Goal: Find specific page/section: Find specific page/section

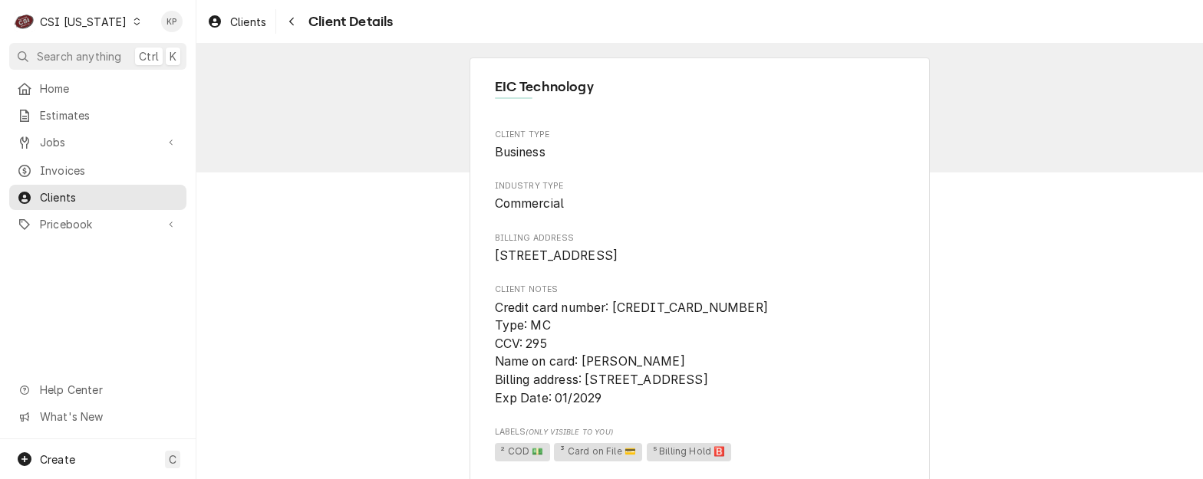
click at [131, 18] on div "Dynamic Content Wrapper" at bounding box center [136, 21] width 11 height 11
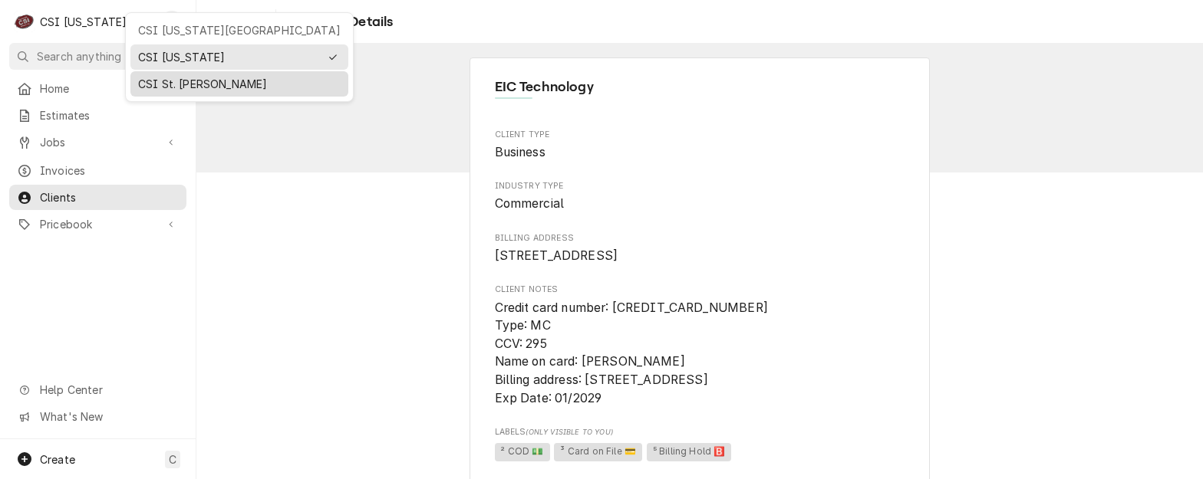
click at [165, 76] on div "CSI St. [PERSON_NAME]" at bounding box center [239, 84] width 203 height 16
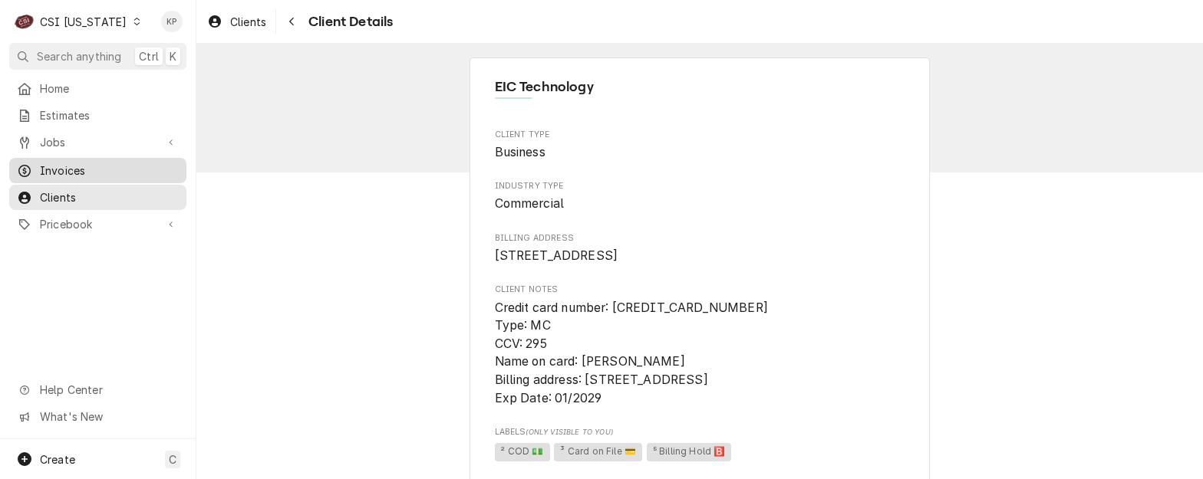
click at [76, 166] on span "Invoices" at bounding box center [109, 171] width 139 height 16
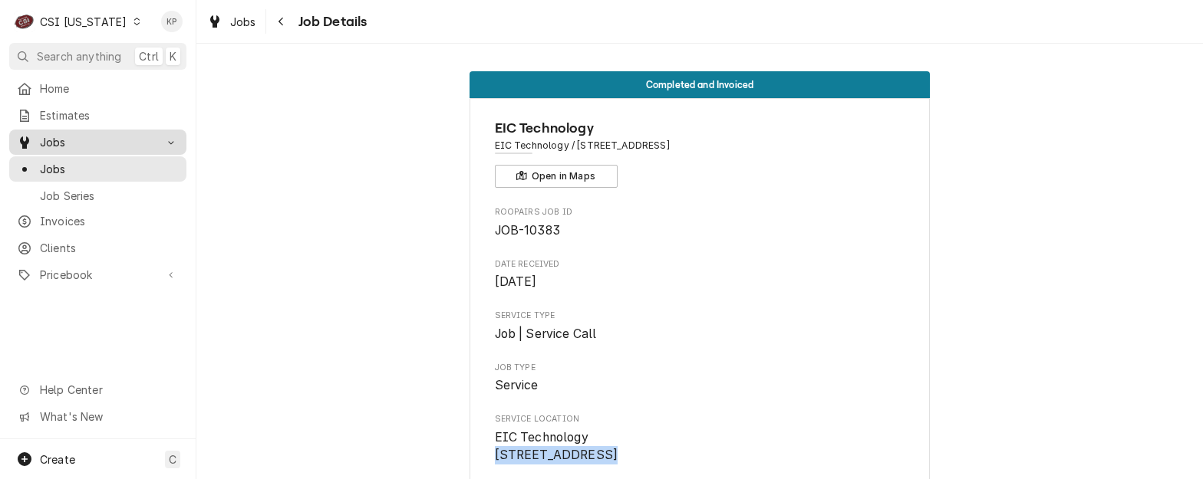
scroll to position [230, 0]
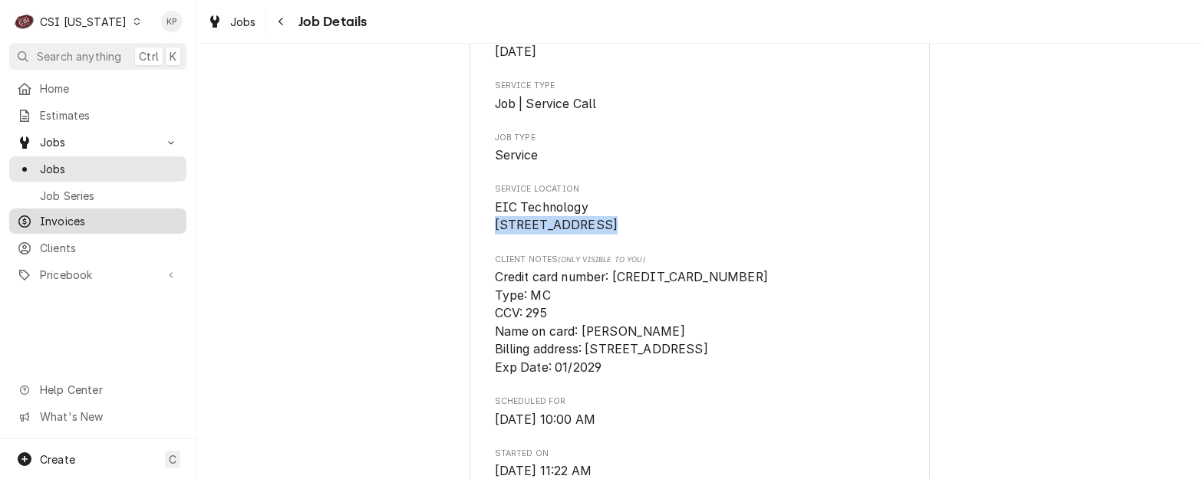
drag, startPoint x: 70, startPoint y: 216, endPoint x: 120, endPoint y: 218, distance: 49.9
click at [71, 216] on span "Invoices" at bounding box center [109, 221] width 139 height 16
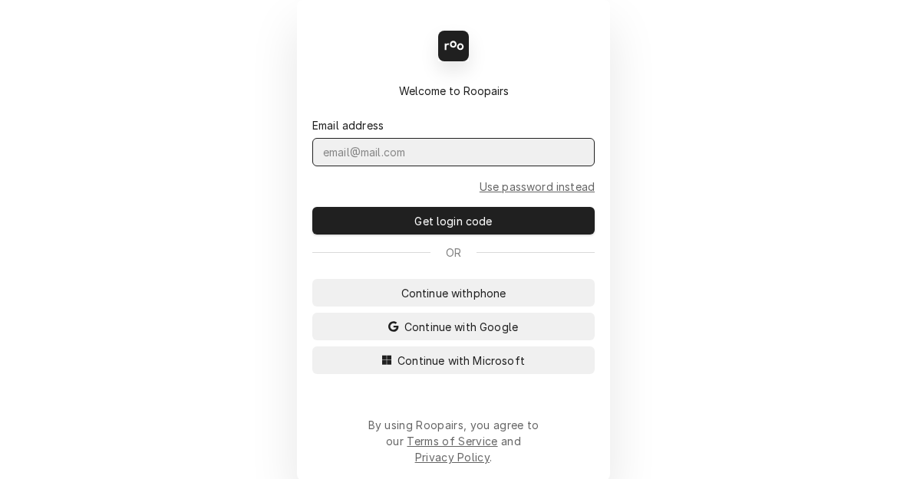
click at [439, 166] on input "Dynamic Content Wrapper" at bounding box center [453, 152] width 282 height 28
type input "[EMAIL_ADDRESS][PERSON_NAME][DOMAIN_NAME]"
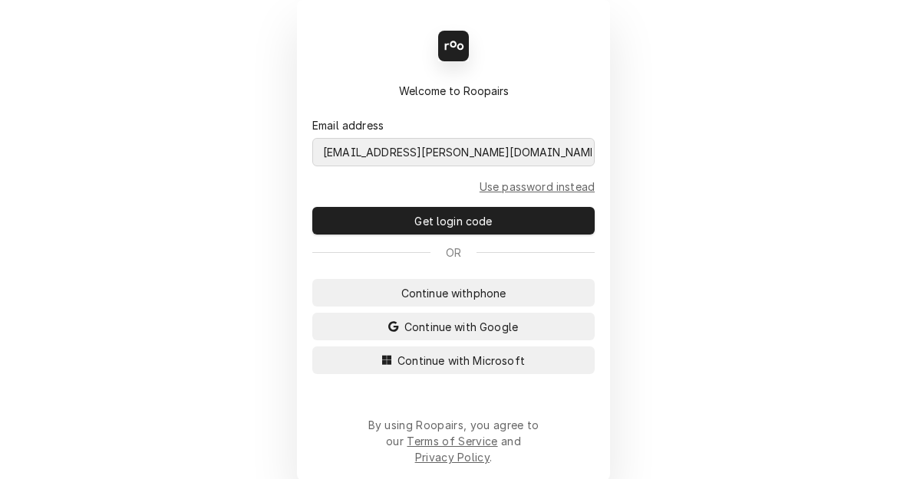
click at [312, 347] on button "Continue with Microsoft" at bounding box center [453, 361] width 282 height 28
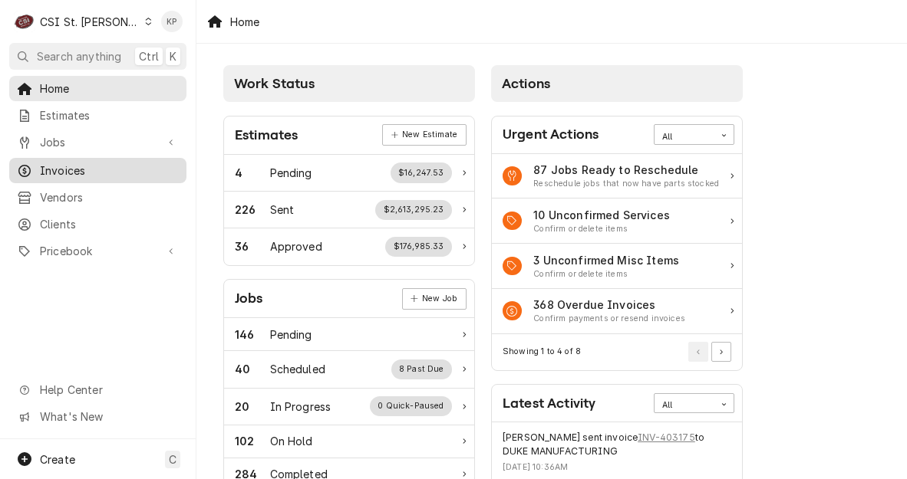
click at [60, 165] on span "Invoices" at bounding box center [109, 171] width 139 height 16
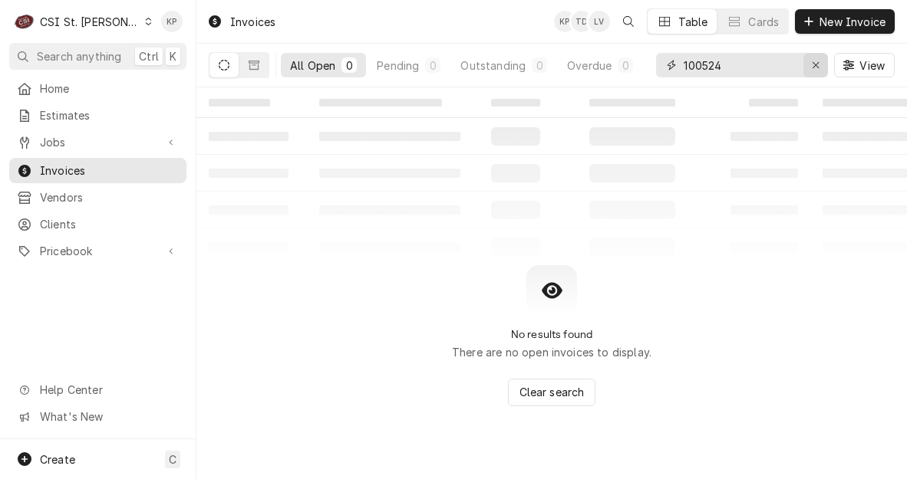
click at [812, 65] on icon "Erase input" at bounding box center [816, 65] width 8 height 11
click at [815, 65] on input "Dynamic Content Wrapper" at bounding box center [756, 65] width 144 height 25
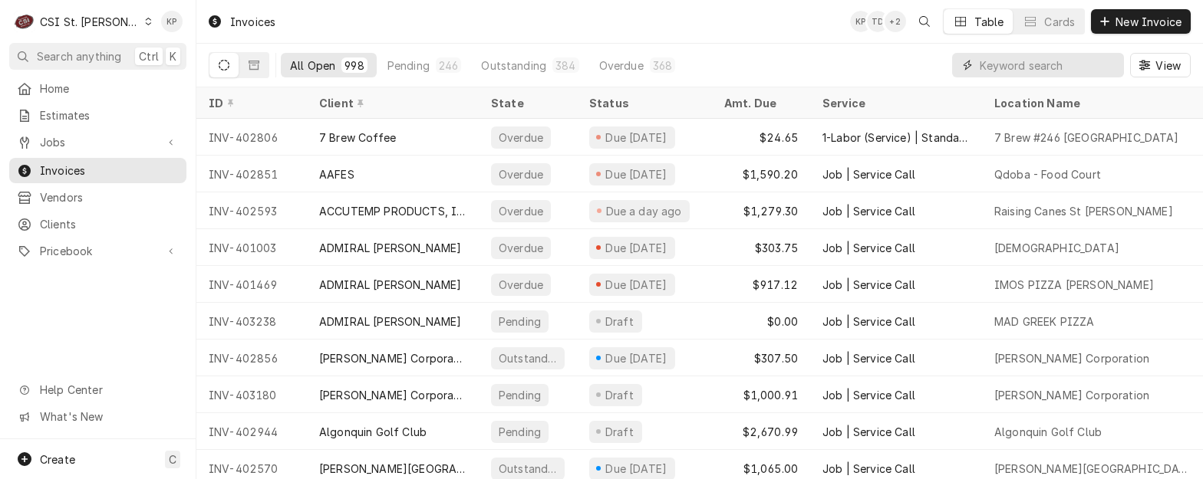
click at [906, 66] on input "Dynamic Content Wrapper" at bounding box center [1048, 65] width 137 height 25
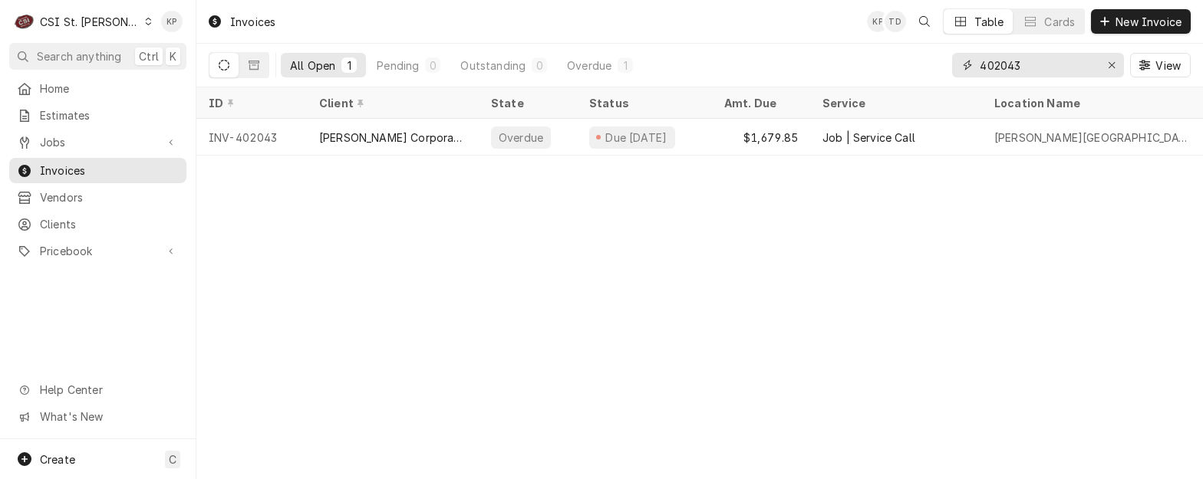
type input "402043"
